Goal: Information Seeking & Learning: Learn about a topic

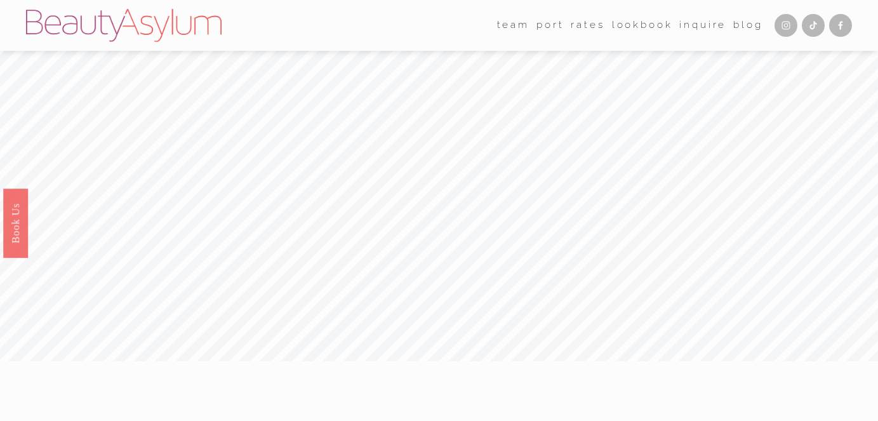
click at [0, 0] on link "[GEOGRAPHIC_DATA]" at bounding box center [0, 0] width 0 height 0
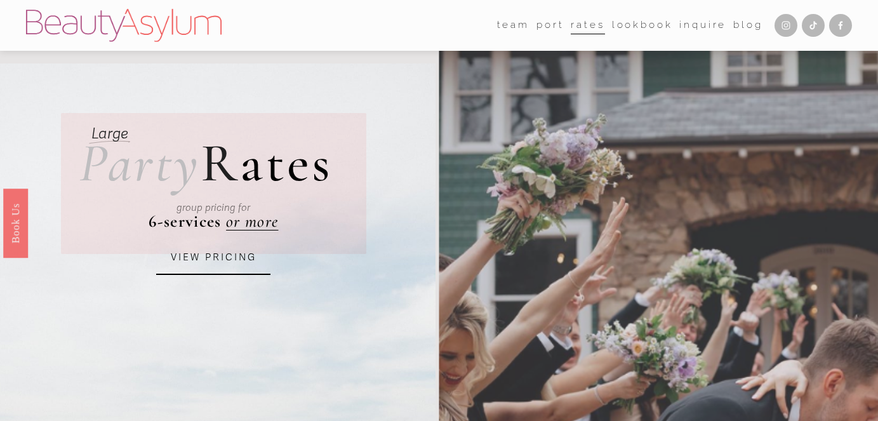
scroll to position [7, 0]
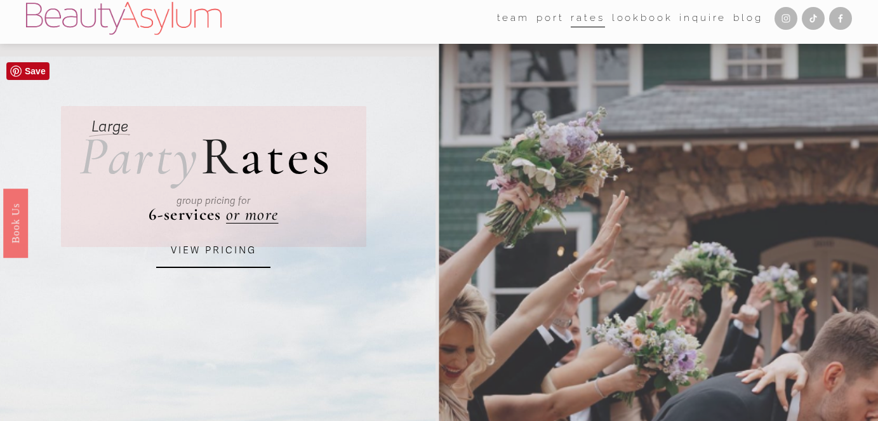
click at [230, 248] on link "VIEW PRICING" at bounding box center [213, 251] width 114 height 34
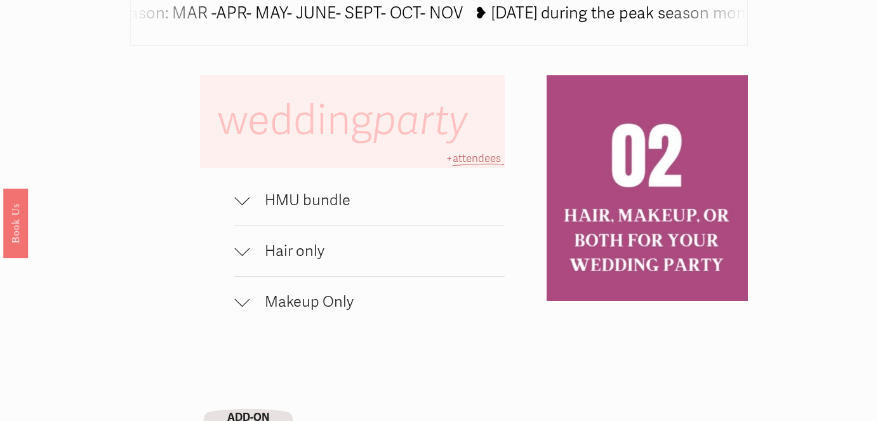
scroll to position [756, 0]
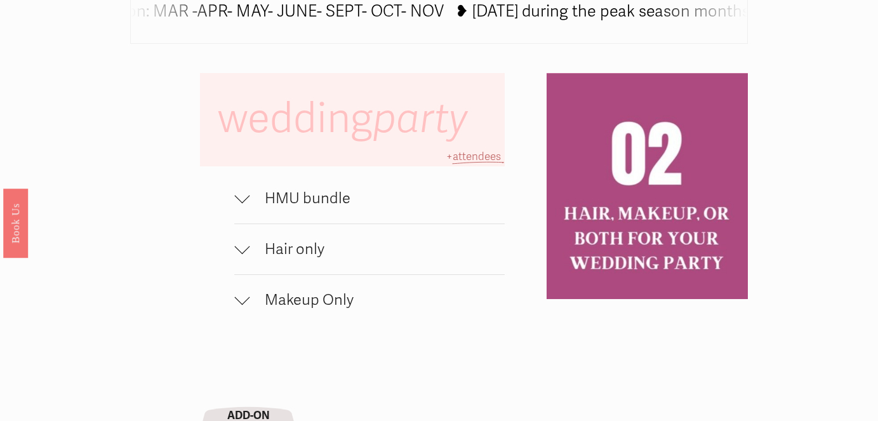
click at [237, 202] on div at bounding box center [241, 198] width 15 height 15
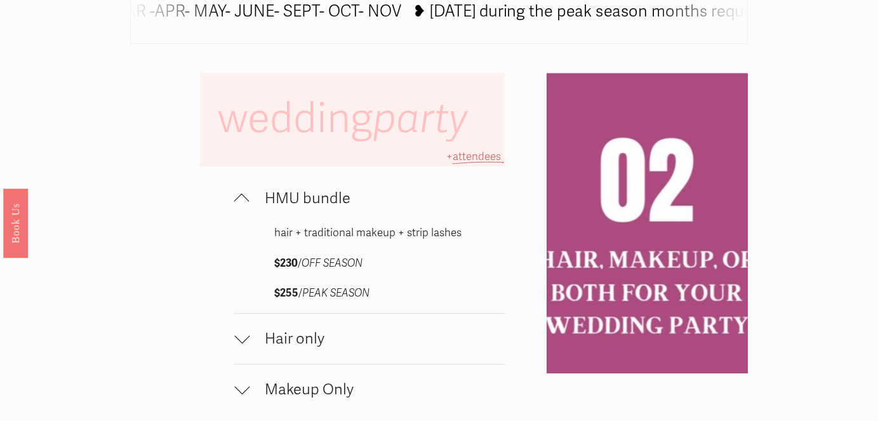
click at [237, 201] on div at bounding box center [241, 201] width 15 height 15
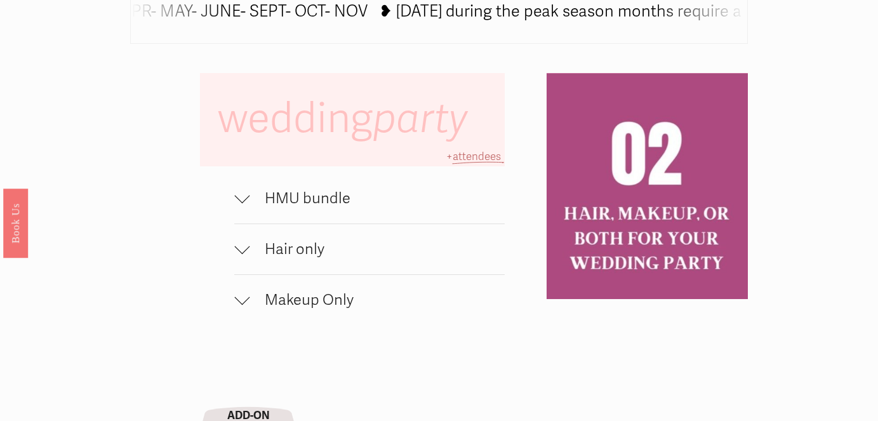
click at [242, 208] on button "HMU bundle" at bounding box center [369, 198] width 270 height 50
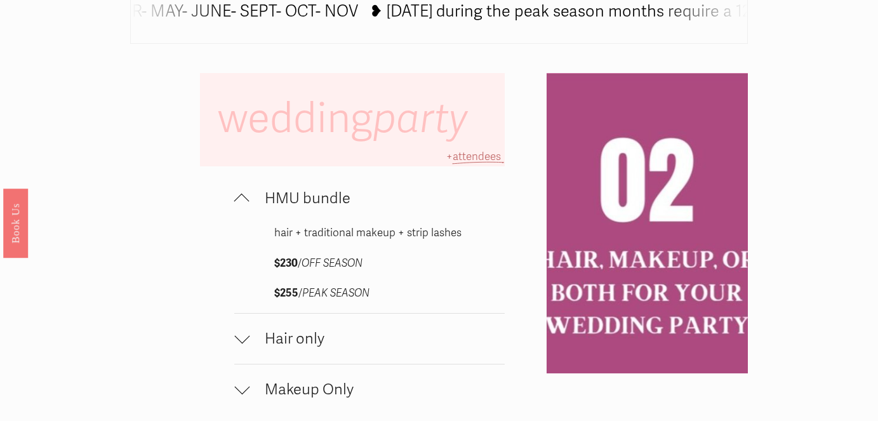
click at [242, 208] on button "HMU bundle" at bounding box center [369, 198] width 270 height 50
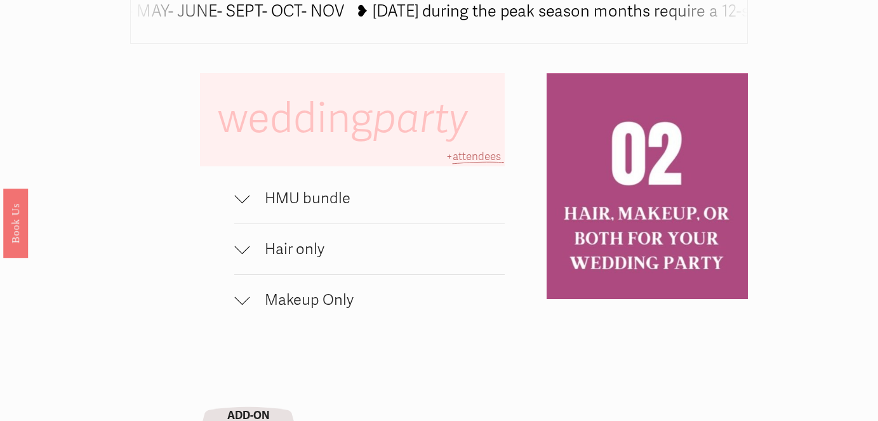
click at [249, 252] on div at bounding box center [241, 249] width 15 height 15
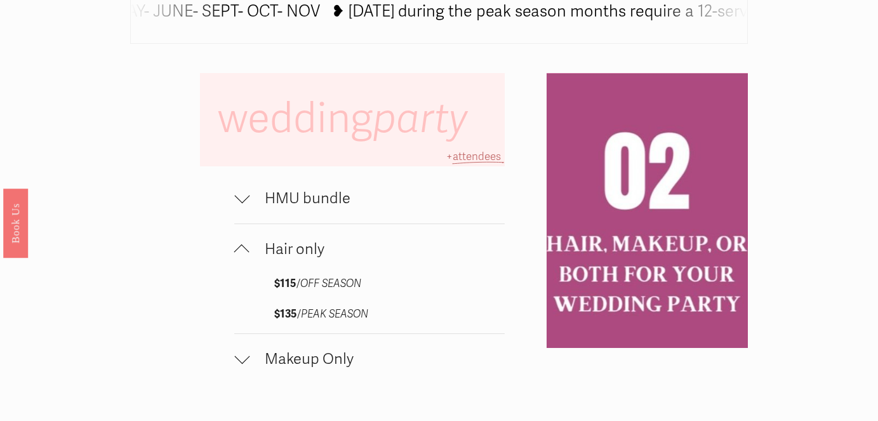
click at [249, 252] on div at bounding box center [241, 249] width 15 height 15
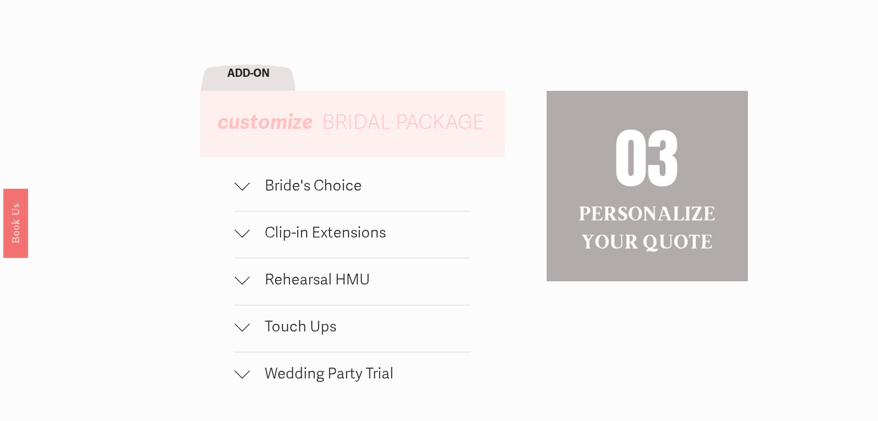
scroll to position [1134, 0]
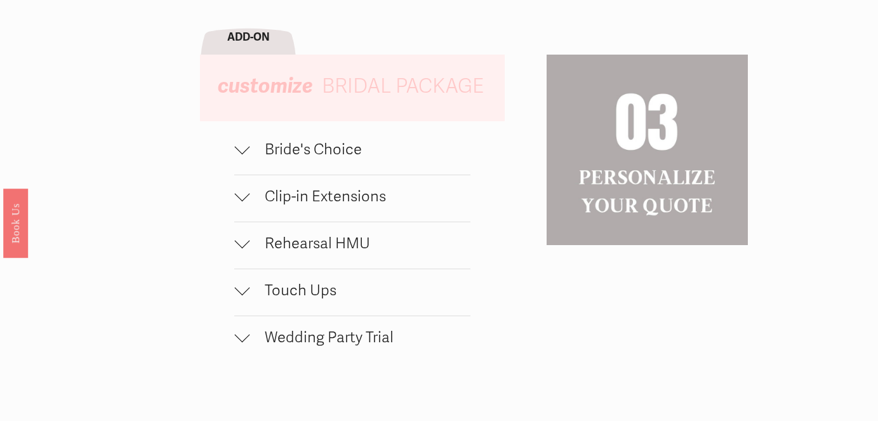
click at [262, 172] on button "Bride's Choice" at bounding box center [351, 151] width 235 height 46
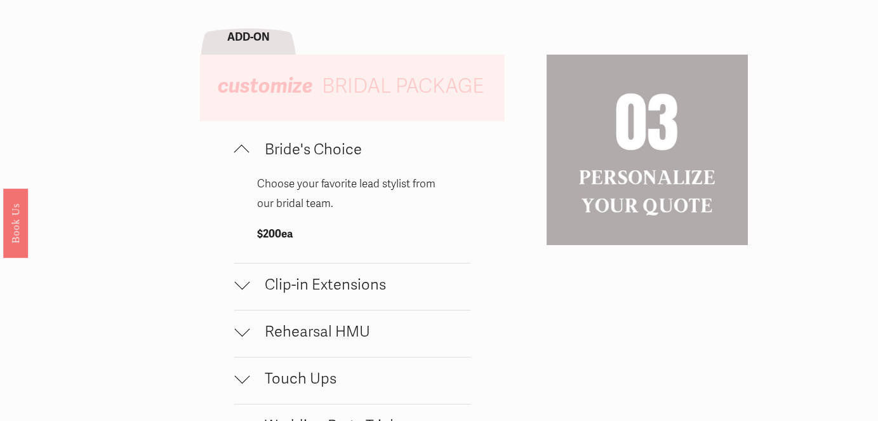
click at [252, 151] on span "Bride's Choice" at bounding box center [359, 149] width 220 height 18
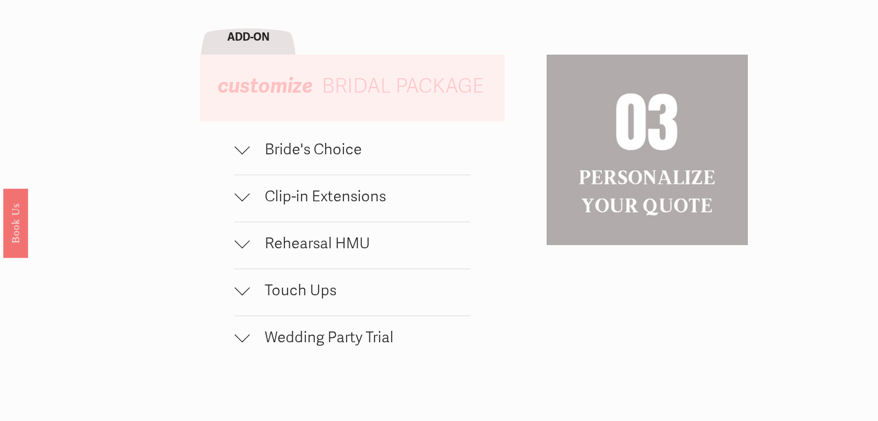
click at [256, 199] on span "Clip-in Extensions" at bounding box center [359, 196] width 220 height 18
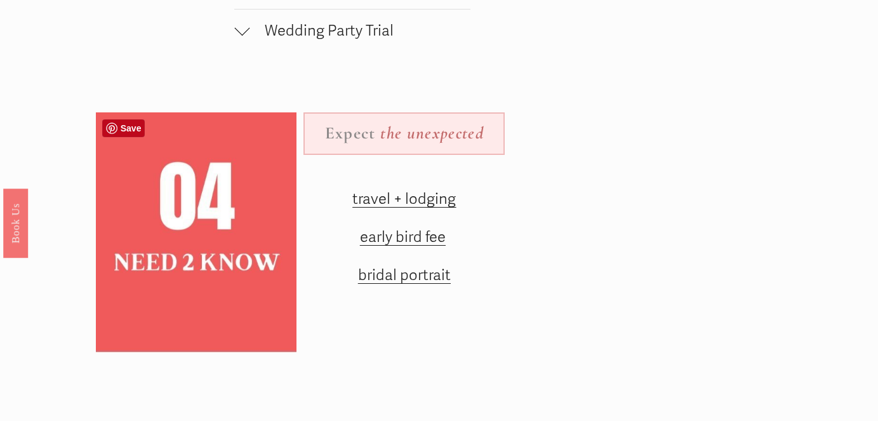
scroll to position [1557, 0]
